Goal: Task Accomplishment & Management: Use online tool/utility

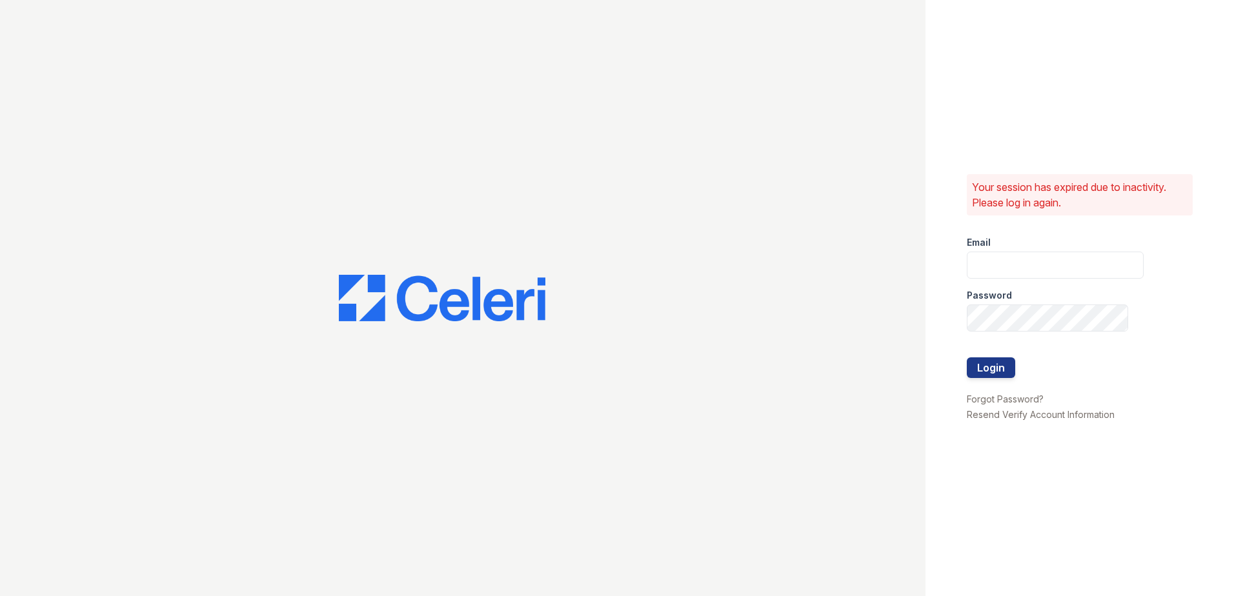
type input "[EMAIL_ADDRESS][DOMAIN_NAME]"
click at [1006, 357] on div at bounding box center [1055, 345] width 177 height 26
click at [1005, 368] on button "Login" at bounding box center [991, 367] width 48 height 21
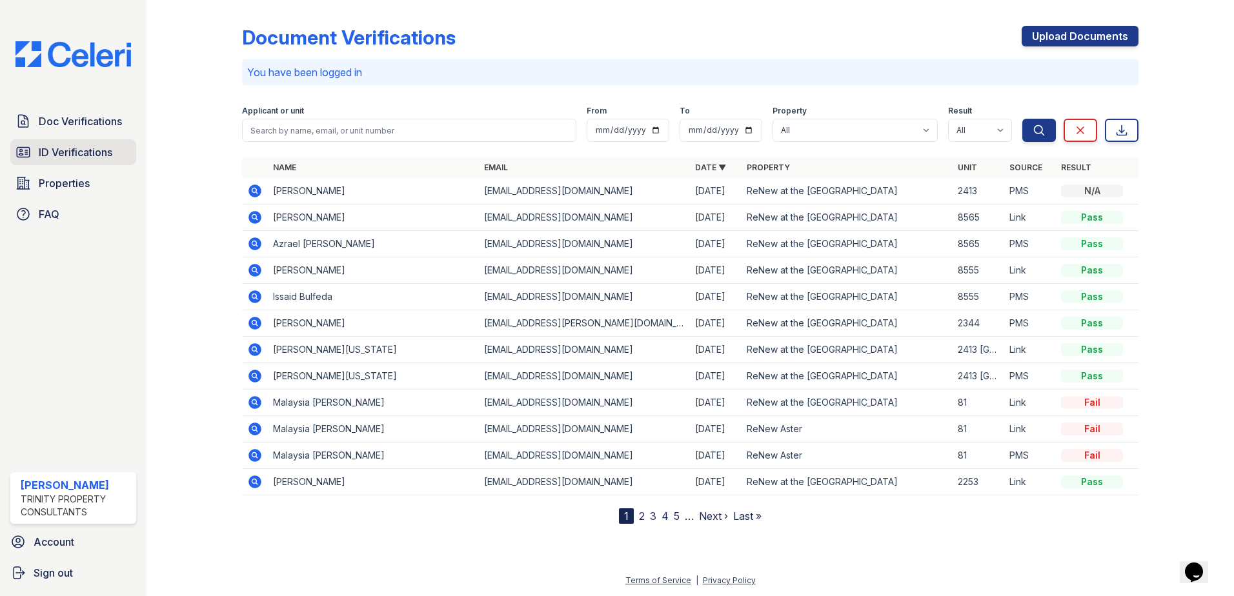
click at [62, 155] on span "ID Verifications" at bounding box center [76, 152] width 74 height 15
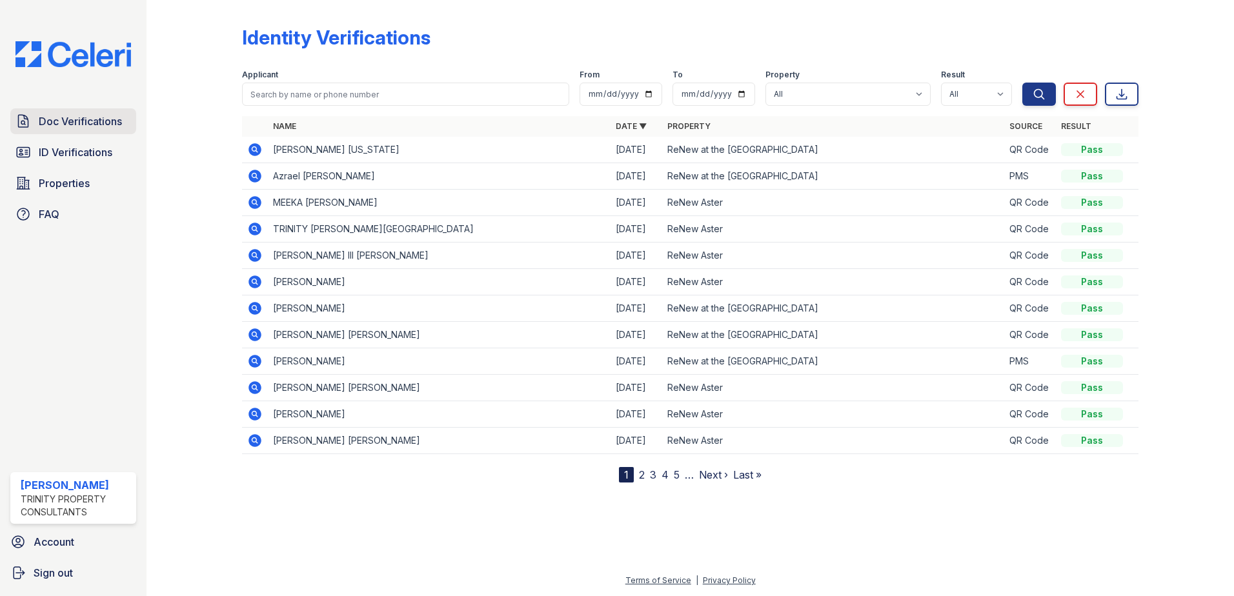
click at [68, 117] on span "Doc Verifications" at bounding box center [80, 121] width 83 height 15
